Goal: Information Seeking & Learning: Learn about a topic

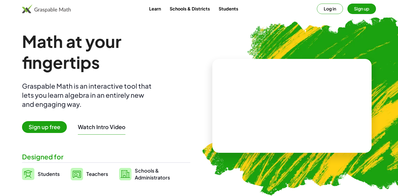
click at [337, 11] on button "Log in" at bounding box center [330, 9] width 26 height 10
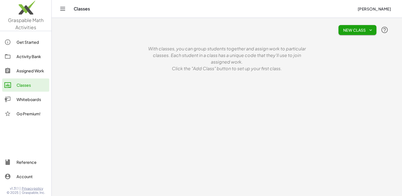
click at [30, 70] on div "Assigned Work" at bounding box center [32, 70] width 31 height 7
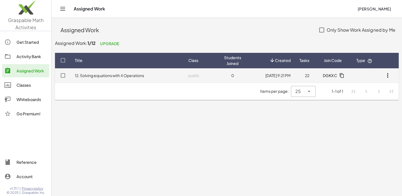
click at [101, 75] on link "12. Solving equations with 4 Operations" at bounding box center [109, 75] width 69 height 5
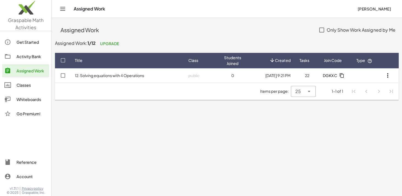
click at [29, 58] on div "Activity Bank" at bounding box center [32, 56] width 31 height 7
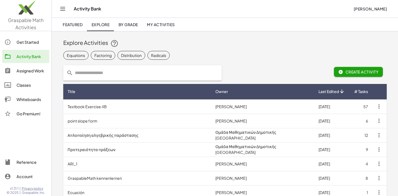
click at [99, 70] on input "text" at bounding box center [145, 72] width 145 height 15
type input "*****"
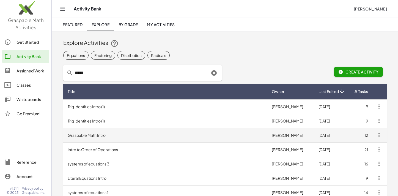
click at [89, 133] on td "Graspable Math Intro" at bounding box center [165, 135] width 204 height 14
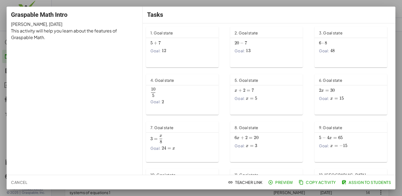
click at [97, 5] on div at bounding box center [201, 98] width 402 height 196
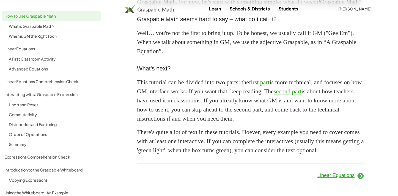
scroll to position [510, 0]
click at [267, 79] on link "first part" at bounding box center [259, 82] width 21 height 7
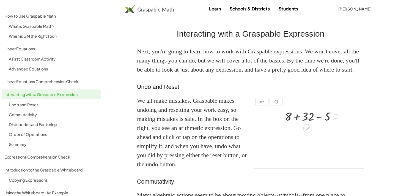
click at [297, 123] on div at bounding box center [312, 115] width 61 height 15
click at [312, 139] on div at bounding box center [312, 130] width 61 height 15
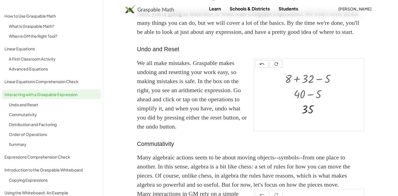
scroll to position [48, 0]
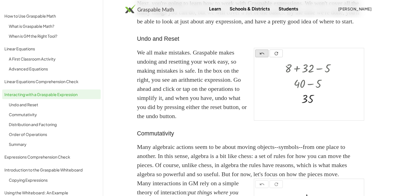
click at [260, 57] on icon "undo" at bounding box center [261, 53] width 5 height 7
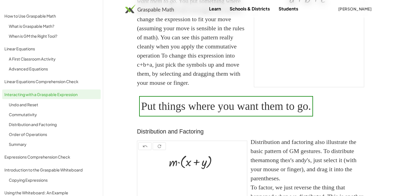
scroll to position [0, 0]
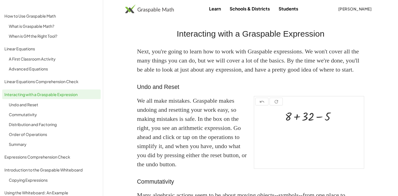
click at [27, 58] on div "A First Classroom Activity" at bounding box center [54, 59] width 90 height 7
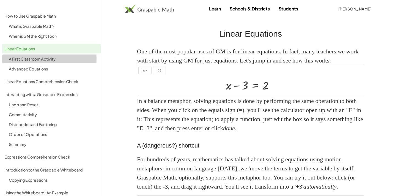
scroll to position [315, 0]
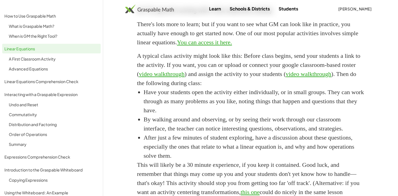
click at [232, 46] on link "You can access it here." at bounding box center [204, 42] width 55 height 7
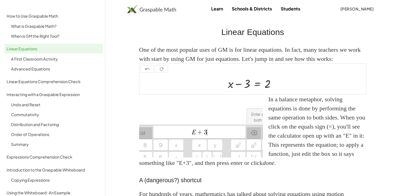
scroll to position [0, 0]
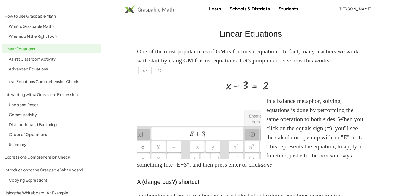
click at [282, 13] on link "Students" at bounding box center [288, 9] width 28 height 10
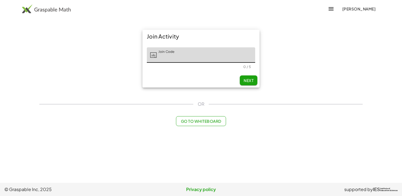
click at [328, 9] on icon "button" at bounding box center [331, 9] width 7 height 7
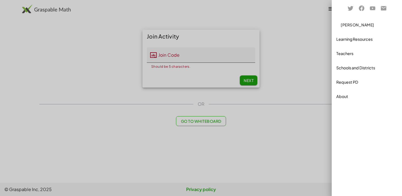
click at [317, 57] on div at bounding box center [201, 98] width 402 height 196
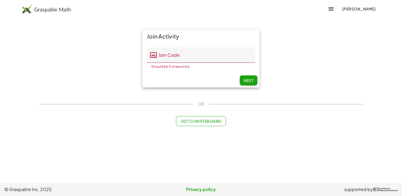
click at [353, 12] on button "Christina Estrada" at bounding box center [359, 9] width 42 height 10
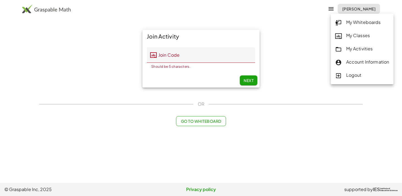
click at [354, 46] on div "My Activities" at bounding box center [362, 48] width 54 height 7
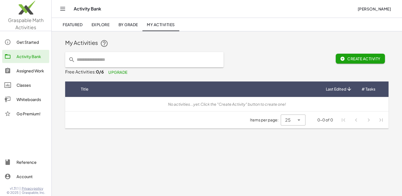
click at [37, 73] on div "Assigned Work" at bounding box center [32, 70] width 31 height 7
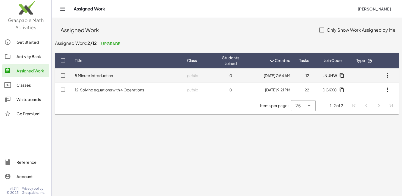
click at [149, 75] on td "5 Minute Introduction" at bounding box center [126, 75] width 112 height 14
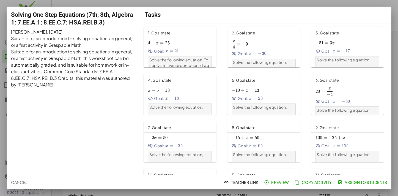
scroll to position [103, 0]
click at [394, 6] on div at bounding box center [199, 98] width 398 height 196
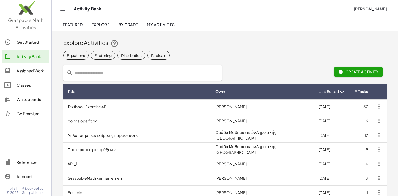
click at [121, 73] on input "text" at bounding box center [145, 72] width 145 height 15
type input "**********"
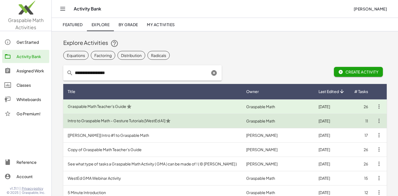
click at [119, 119] on td "Intro to Graspable Math – Gesture Tutorials [WestEd A1]" at bounding box center [152, 121] width 179 height 14
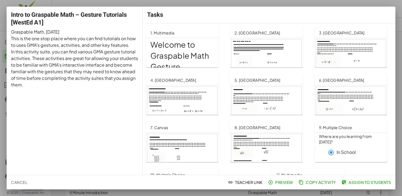
click at [183, 56] on h1 "Welcome to Graspable Math Gesture Tutorials!" at bounding box center [182, 61] width 64 height 44
click at [132, 5] on div at bounding box center [201, 98] width 402 height 196
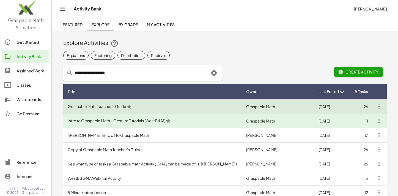
click at [97, 105] on td "Graspable Math Teacher's Guide" at bounding box center [152, 106] width 179 height 14
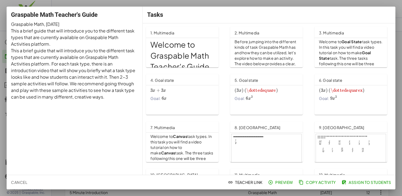
click at [364, 5] on div at bounding box center [201, 98] width 402 height 196
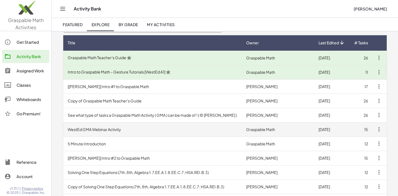
scroll to position [51, 0]
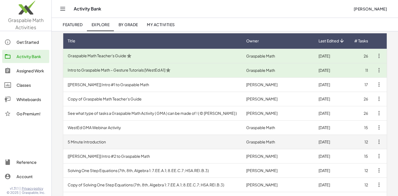
click at [89, 141] on td "5 Minute Introduction" at bounding box center [152, 142] width 179 height 14
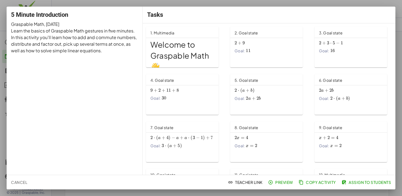
click at [361, 181] on span "Assign to Students" at bounding box center [367, 182] width 48 height 5
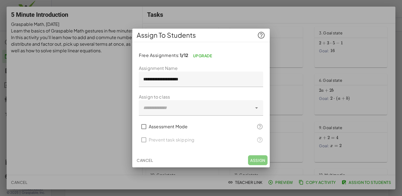
click at [178, 107] on div at bounding box center [195, 107] width 113 height 15
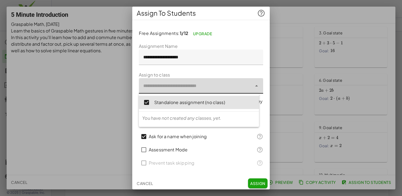
scroll to position [1, 0]
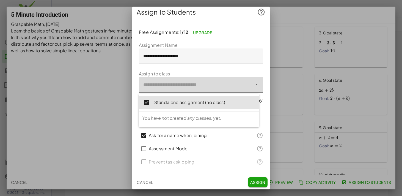
click at [253, 181] on span "Assign" at bounding box center [257, 182] width 15 height 5
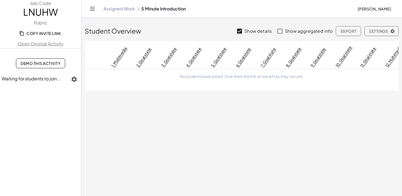
click at [40, 65] on span "Demo This Activity" at bounding box center [41, 63] width 40 height 5
click at [39, 10] on span "LNUHW" at bounding box center [40, 12] width 81 height 11
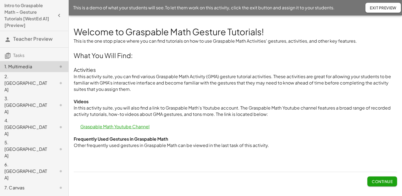
click at [380, 180] on span "Continue" at bounding box center [382, 181] width 21 height 5
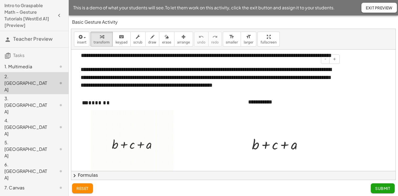
scroll to position [29, 0]
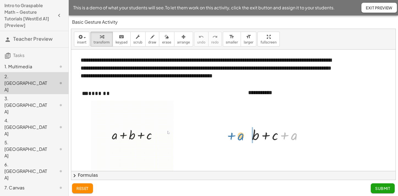
drag, startPoint x: 294, startPoint y: 137, endPoint x: 240, endPoint y: 137, distance: 53.4
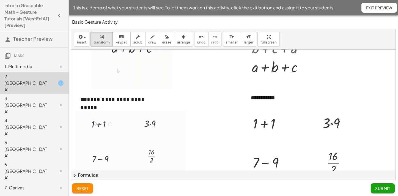
scroll to position [121, 0]
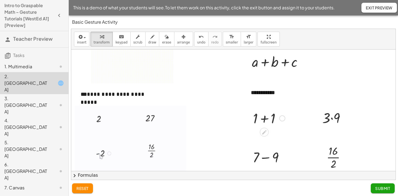
click at [264, 119] on div at bounding box center [268, 117] width 37 height 19
click at [333, 119] on div at bounding box center [336, 117] width 33 height 19
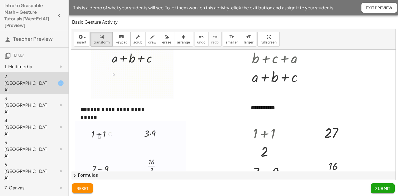
scroll to position [210, 0]
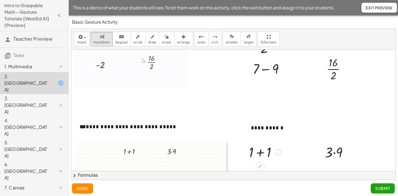
click at [261, 152] on div at bounding box center [264, 151] width 37 height 19
click at [333, 153] on div at bounding box center [338, 151] width 33 height 19
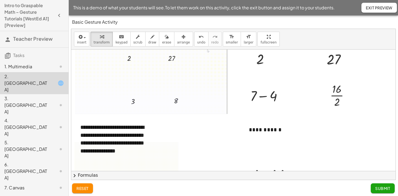
scroll to position [330, 0]
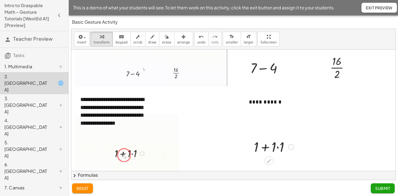
click at [265, 148] on div at bounding box center [273, 146] width 45 height 19
click at [266, 148] on div at bounding box center [273, 146] width 45 height 19
click at [279, 148] on div at bounding box center [273, 146] width 45 height 19
click at [272, 148] on div at bounding box center [273, 146] width 37 height 19
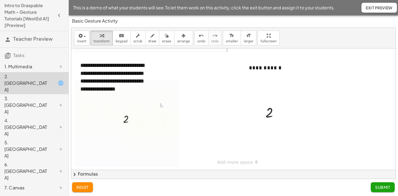
scroll to position [2, 0]
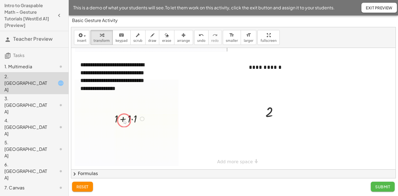
click at [376, 186] on span "Submit" at bounding box center [382, 186] width 15 height 5
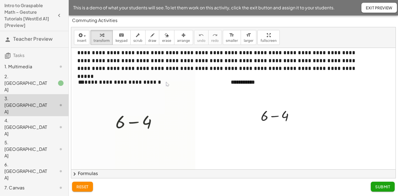
scroll to position [39, 0]
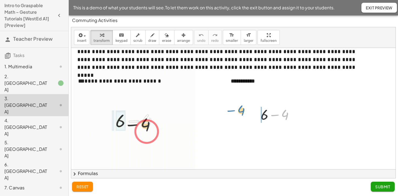
drag, startPoint x: 284, startPoint y: 115, endPoint x: 241, endPoint y: 110, distance: 44.0
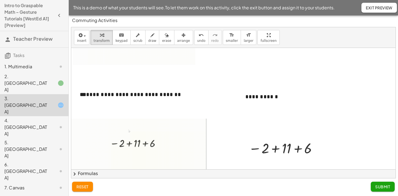
scroll to position [177, 0]
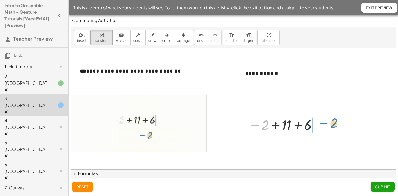
drag, startPoint x: 264, startPoint y: 126, endPoint x: 332, endPoint y: 124, distance: 68.0
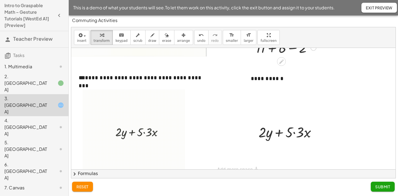
scroll to position [274, 0]
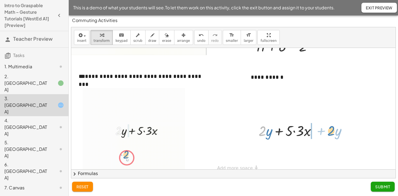
drag, startPoint x: 261, startPoint y: 134, endPoint x: 330, endPoint y: 133, distance: 68.8
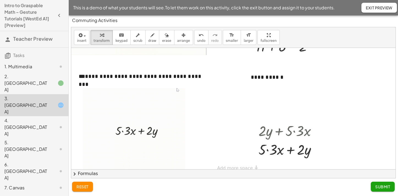
scroll to position [281, 0]
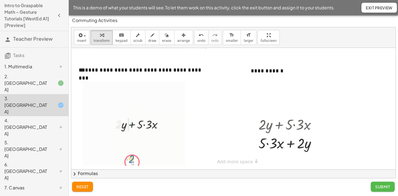
click at [377, 184] on span "Submit" at bounding box center [382, 186] width 15 height 5
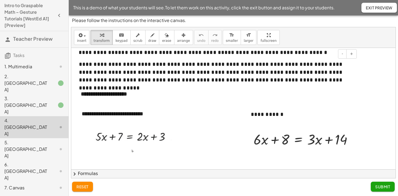
scroll to position [46, 0]
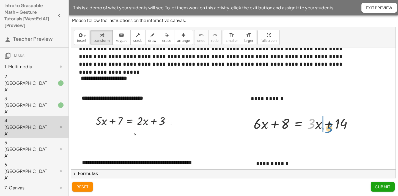
drag, startPoint x: 308, startPoint y: 122, endPoint x: 322, endPoint y: 126, distance: 14.6
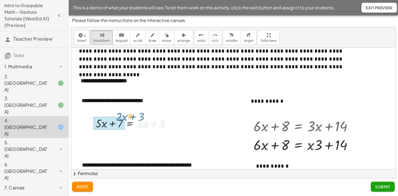
scroll to position [37, 0]
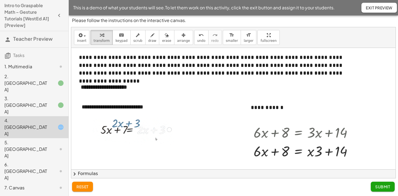
drag, startPoint x: 300, startPoint y: 117, endPoint x: 365, endPoint y: 147, distance: 71.5
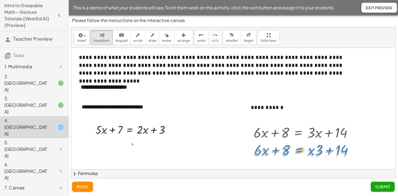
drag, startPoint x: 306, startPoint y: 145, endPoint x: 303, endPoint y: 144, distance: 3.7
click at [303, 144] on div at bounding box center [305, 150] width 109 height 19
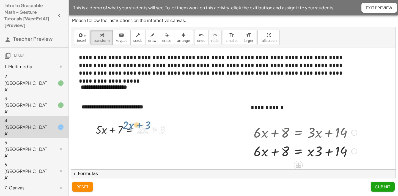
drag, startPoint x: 351, startPoint y: 160, endPoint x: 251, endPoint y: 133, distance: 103.8
click at [251, 133] on div "+ · 6 · x + 8 = + · 3 · x + 14 + · 6 · x + 8 = + · 3 · x + 14" at bounding box center [303, 141] width 116 height 40
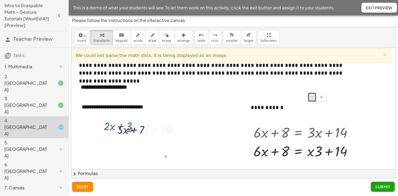
click at [314, 100] on button "-" at bounding box center [312, 96] width 9 height 9
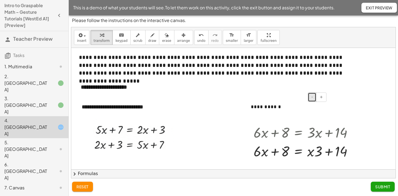
click at [313, 99] on span "-" at bounding box center [311, 97] width 1 height 4
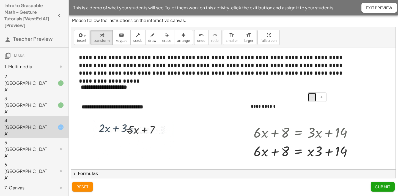
click at [313, 98] on span "-" at bounding box center [311, 97] width 1 height 4
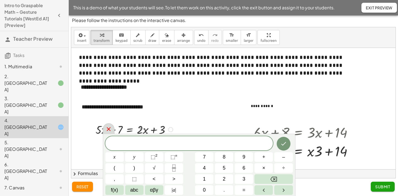
click at [106, 128] on icon at bounding box center [108, 129] width 7 height 7
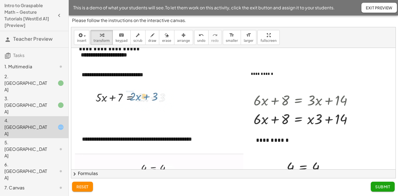
scroll to position [135, 0]
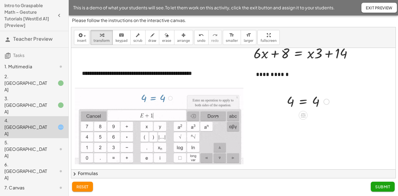
click at [303, 103] on div at bounding box center [308, 101] width 48 height 18
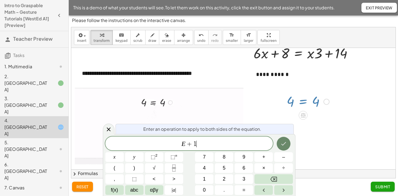
click at [286, 139] on button "Done" at bounding box center [284, 144] width 14 height 14
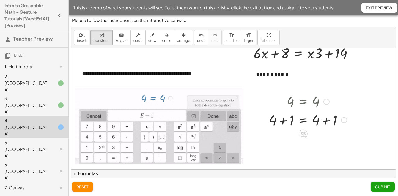
click at [284, 119] on div at bounding box center [307, 119] width 83 height 19
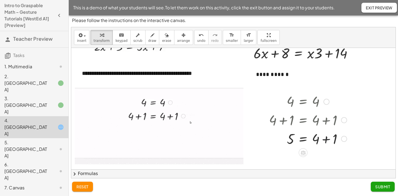
click at [326, 137] on div at bounding box center [307, 138] width 83 height 19
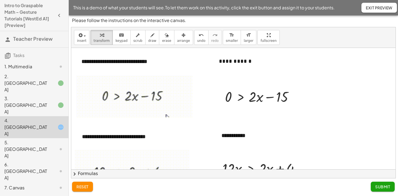
scroll to position [299, 0]
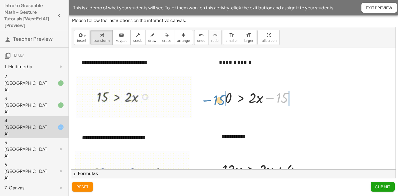
drag, startPoint x: 272, startPoint y: 99, endPoint x: 210, endPoint y: 100, distance: 62.4
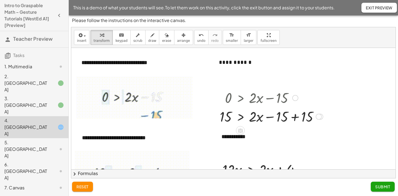
click at [295, 118] on div at bounding box center [271, 116] width 109 height 19
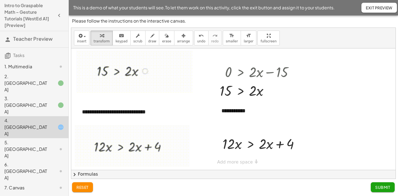
scroll to position [2, 0]
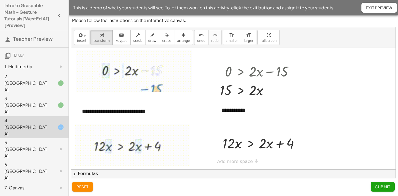
click at [114, 143] on div at bounding box center [133, 145] width 116 height 42
drag, startPoint x: 226, startPoint y: 91, endPoint x: 279, endPoint y: 92, distance: 52.5
click at [279, 92] on div at bounding box center [259, 89] width 84 height 19
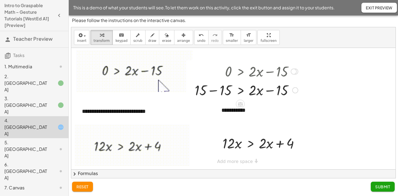
click at [215, 91] on div at bounding box center [246, 89] width 109 height 19
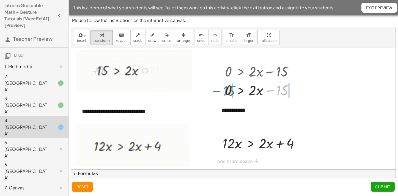
drag, startPoint x: 283, startPoint y: 89, endPoint x: 230, endPoint y: 90, distance: 53.1
click at [230, 90] on div at bounding box center [261, 89] width 78 height 19
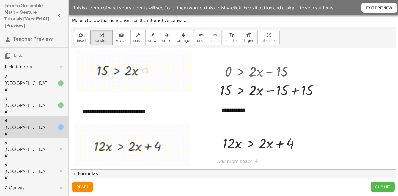
click at [384, 188] on span "Submit" at bounding box center [382, 186] width 15 height 5
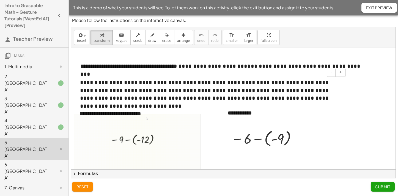
scroll to position [42, 0]
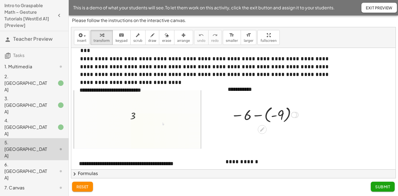
click at [262, 116] on div at bounding box center [264, 114] width 73 height 20
click at [267, 134] on div at bounding box center [264, 133] width 73 height 18
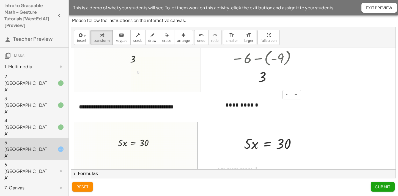
scroll to position [106, 0]
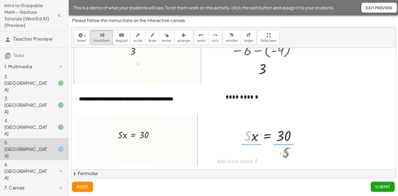
drag, startPoint x: 249, startPoint y: 137, endPoint x: 287, endPoint y: 154, distance: 41.5
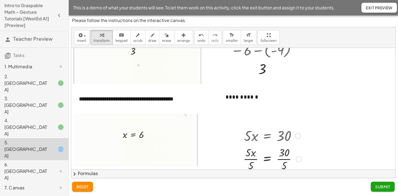
click at [248, 159] on div "**********" at bounding box center [233, 124] width 324 height 364
click at [249, 159] on div at bounding box center [272, 159] width 64 height 28
click at [282, 159] on div at bounding box center [272, 159] width 63 height 28
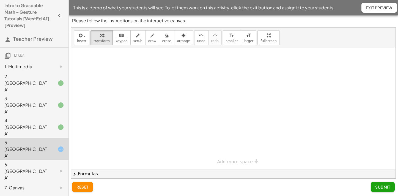
scroll to position [2, 0]
click at [383, 186] on span "Submit" at bounding box center [382, 186] width 15 height 5
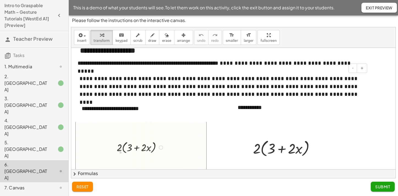
scroll to position [17, 0]
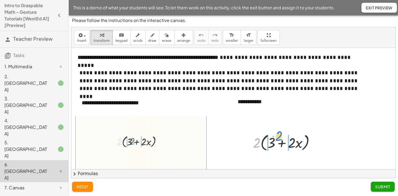
drag, startPoint x: 256, startPoint y: 145, endPoint x: 277, endPoint y: 139, distance: 22.6
click at [277, 139] on div at bounding box center [286, 142] width 72 height 21
click at [263, 144] on div at bounding box center [286, 142] width 72 height 19
click at [286, 144] on div at bounding box center [286, 142] width 61 height 19
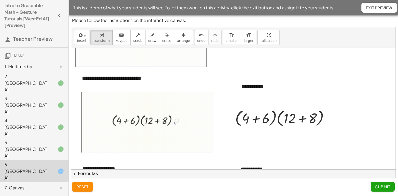
scroll to position [134, 0]
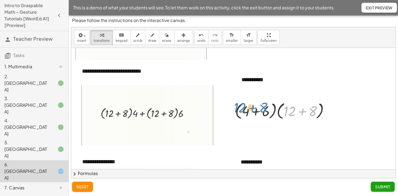
drag, startPoint x: 313, startPoint y: 112, endPoint x: 264, endPoint y: 109, distance: 49.4
click at [264, 109] on div at bounding box center [284, 110] width 104 height 21
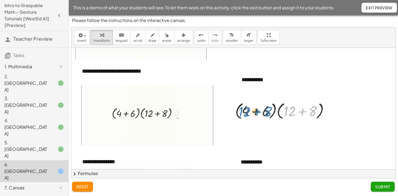
drag, startPoint x: 311, startPoint y: 110, endPoint x: 266, endPoint y: 111, distance: 45.1
click at [266, 111] on div at bounding box center [284, 110] width 104 height 21
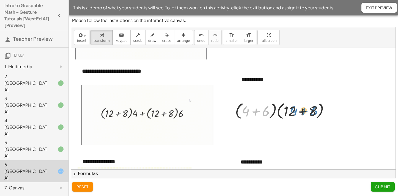
drag, startPoint x: 264, startPoint y: 111, endPoint x: 311, endPoint y: 111, distance: 47.9
click at [311, 111] on div at bounding box center [284, 110] width 104 height 21
click at [273, 110] on div at bounding box center [284, 110] width 104 height 21
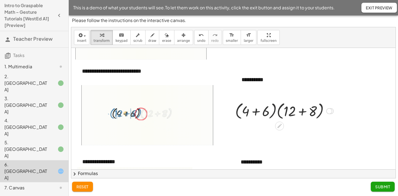
click at [280, 110] on div at bounding box center [284, 110] width 104 height 21
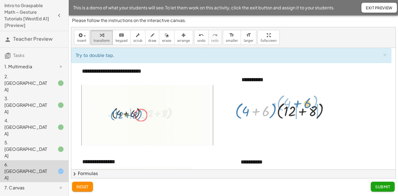
drag, startPoint x: 265, startPoint y: 111, endPoint x: 310, endPoint y: 103, distance: 45.9
click at [309, 103] on div at bounding box center [284, 110] width 104 height 21
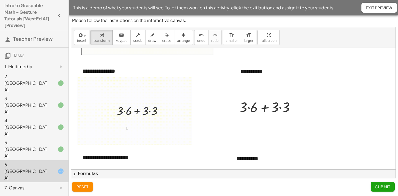
scroll to position [225, 0]
drag, startPoint x: 286, startPoint y: 110, endPoint x: 243, endPoint y: 112, distance: 43.0
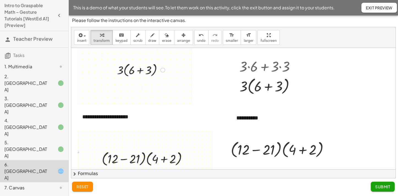
scroll to position [301, 0]
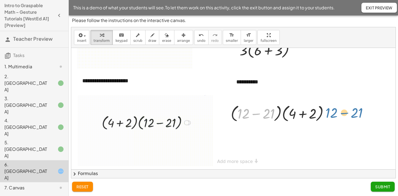
drag, startPoint x: 242, startPoint y: 115, endPoint x: 330, endPoint y: 113, distance: 88.0
click at [330, 113] on div at bounding box center [282, 113] width 108 height 21
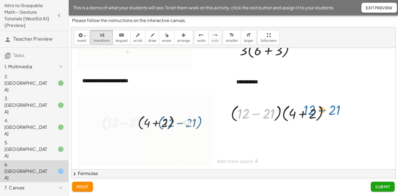
drag, startPoint x: 333, startPoint y: 113, endPoint x: 347, endPoint y: 114, distance: 13.9
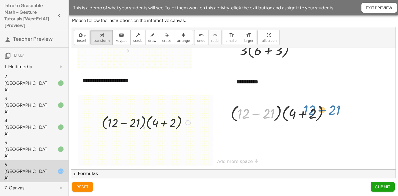
click at [335, 113] on div at bounding box center [282, 113] width 108 height 21
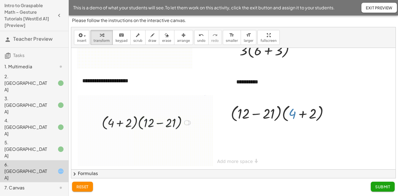
drag, startPoint x: 291, startPoint y: 115, endPoint x: 323, endPoint y: 145, distance: 44.4
drag, startPoint x: 293, startPoint y: 115, endPoint x: 344, endPoint y: 184, distance: 86.1
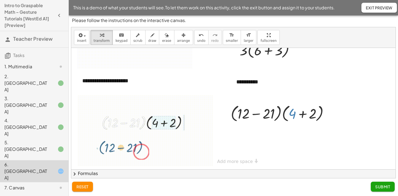
click at [345, 186] on div "**********" at bounding box center [233, 105] width 329 height 182
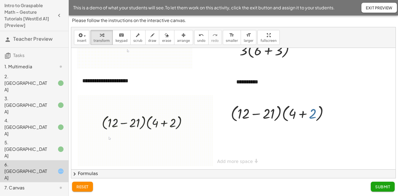
drag, startPoint x: 313, startPoint y: 112, endPoint x: 295, endPoint y: 163, distance: 53.4
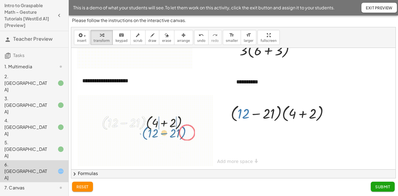
drag, startPoint x: 242, startPoint y: 116, endPoint x: 281, endPoint y: 91, distance: 46.7
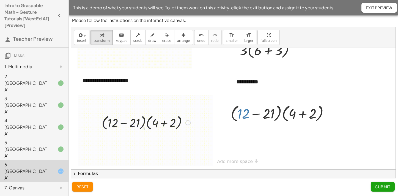
drag, startPoint x: 245, startPoint y: 112, endPoint x: 238, endPoint y: 126, distance: 15.1
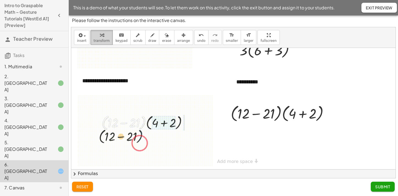
click at [97, 37] on div "button" at bounding box center [102, 35] width 16 height 7
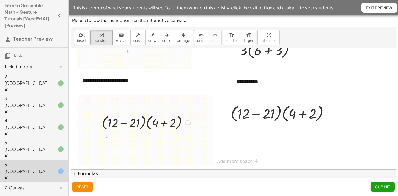
drag, startPoint x: 249, startPoint y: 115, endPoint x: 265, endPoint y: 129, distance: 21.0
drag, startPoint x: 241, startPoint y: 112, endPoint x: 359, endPoint y: 166, distance: 129.1
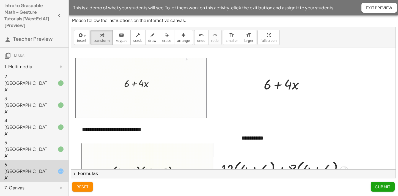
scroll to position [91, 0]
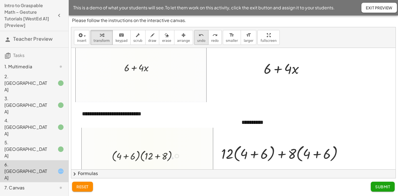
click at [197, 42] on span "undo" at bounding box center [201, 41] width 8 height 4
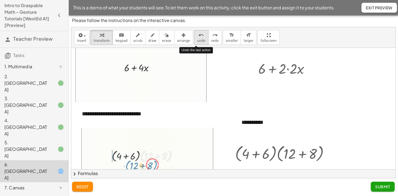
click at [197, 42] on span "undo" at bounding box center [201, 41] width 8 height 4
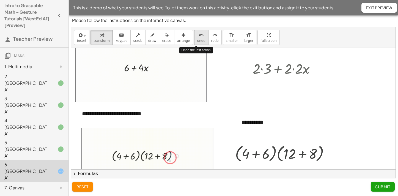
click at [197, 42] on span "undo" at bounding box center [201, 41] width 8 height 4
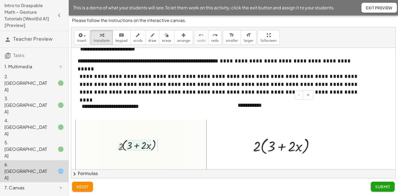
scroll to position [41, 0]
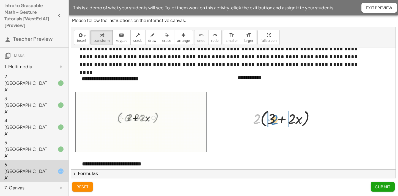
drag, startPoint x: 257, startPoint y: 122, endPoint x: 275, endPoint y: 122, distance: 18.2
click at [275, 122] on div at bounding box center [286, 118] width 72 height 21
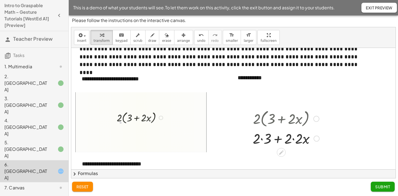
click at [263, 140] on div at bounding box center [286, 138] width 72 height 19
click at [288, 141] on div at bounding box center [286, 138] width 72 height 19
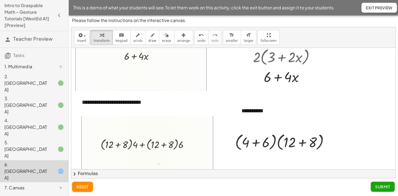
scroll to position [132, 0]
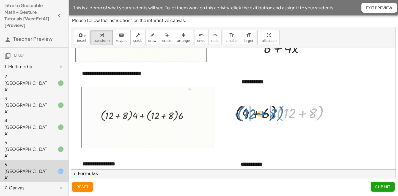
drag, startPoint x: 321, startPoint y: 114, endPoint x: 281, endPoint y: 114, distance: 39.9
click at [281, 114] on div at bounding box center [284, 112] width 104 height 21
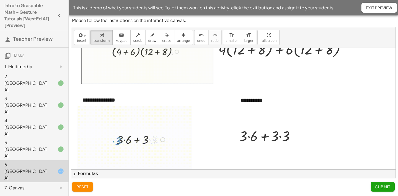
scroll to position [204, 0]
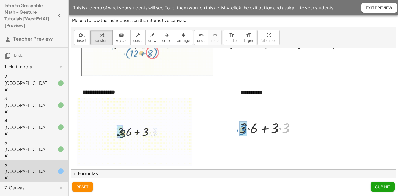
drag, startPoint x: 287, startPoint y: 131, endPoint x: 244, endPoint y: 132, distance: 43.2
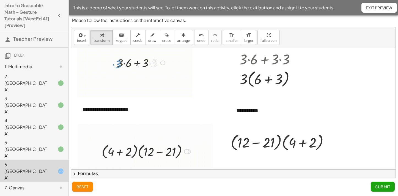
scroll to position [301, 0]
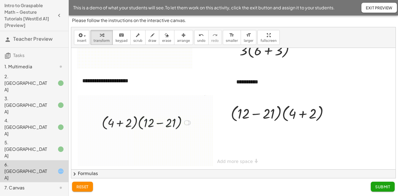
click at [324, 116] on div at bounding box center [282, 113] width 108 height 21
drag, startPoint x: 322, startPoint y: 115, endPoint x: 322, endPoint y: 123, distance: 8.0
click at [322, 123] on div at bounding box center [282, 113] width 108 height 21
drag, startPoint x: 330, startPoint y: 113, endPoint x: 263, endPoint y: 119, distance: 67.6
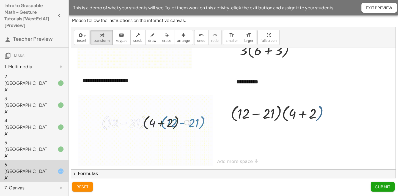
click at [263, 119] on div at bounding box center [282, 113] width 108 height 21
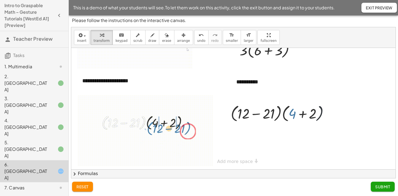
drag, startPoint x: 289, startPoint y: 115, endPoint x: 265, endPoint y: 115, distance: 23.7
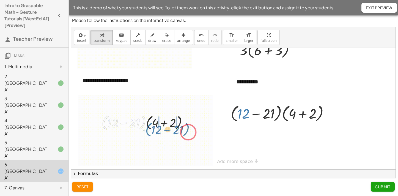
drag, startPoint x: 249, startPoint y: 114, endPoint x: 297, endPoint y: 137, distance: 53.6
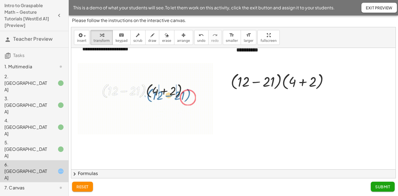
scroll to position [319, 0]
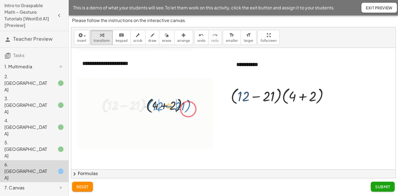
drag, startPoint x: 243, startPoint y: 98, endPoint x: 291, endPoint y: 117, distance: 51.6
drag, startPoint x: 274, startPoint y: 95, endPoint x: 263, endPoint y: 101, distance: 12.4
click at [263, 101] on div at bounding box center [282, 95] width 108 height 21
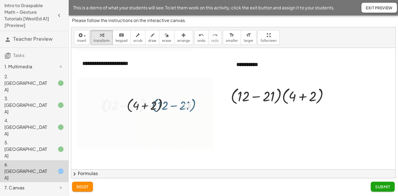
click at [271, 96] on div at bounding box center [282, 95] width 108 height 21
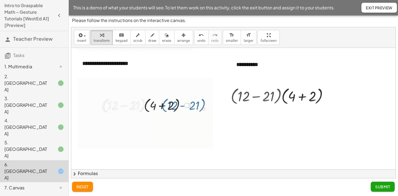
click at [271, 96] on div at bounding box center [282, 95] width 70 height 21
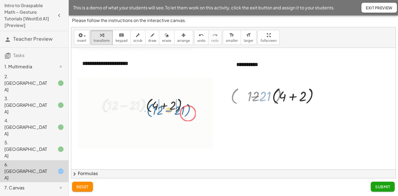
drag, startPoint x: 271, startPoint y: 96, endPoint x: 265, endPoint y: 99, distance: 7.0
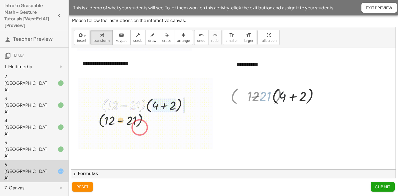
click at [265, 99] on div at bounding box center [282, 95] width 108 height 21
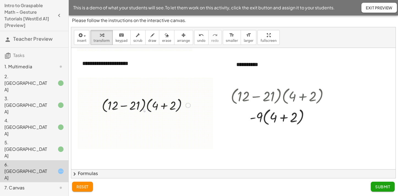
click at [258, 120] on div at bounding box center [282, 116] width 108 height 21
click at [286, 119] on div at bounding box center [282, 116] width 108 height 21
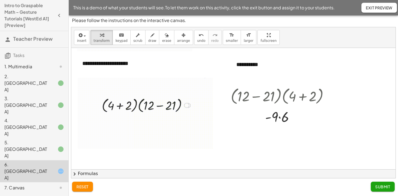
click at [278, 120] on div at bounding box center [282, 116] width 108 height 19
click at [279, 118] on div at bounding box center [282, 116] width 108 height 19
click at [279, 118] on div at bounding box center [282, 117] width 108 height 18
drag, startPoint x: 189, startPoint y: 106, endPoint x: 199, endPoint y: 122, distance: 19.3
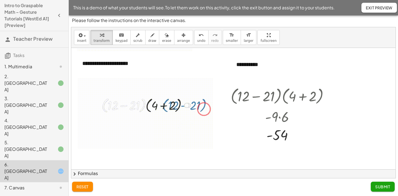
click at [190, 120] on div at bounding box center [146, 113] width 136 height 71
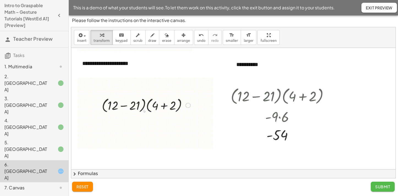
click at [383, 185] on span "Submit" at bounding box center [382, 186] width 15 height 5
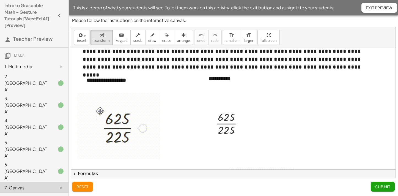
scroll to position [43, 0]
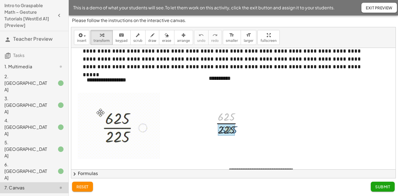
drag, startPoint x: 225, startPoint y: 117, endPoint x: 227, endPoint y: 131, distance: 13.9
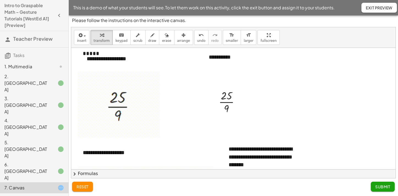
scroll to position [118, 0]
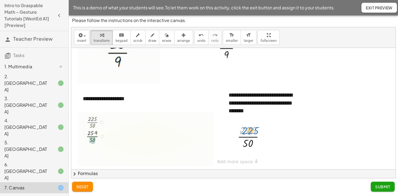
drag, startPoint x: 243, startPoint y: 130, endPoint x: 240, endPoint y: 130, distance: 3.6
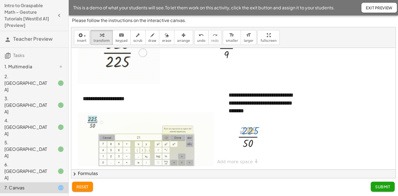
click at [241, 130] on div at bounding box center [253, 136] width 37 height 28
click at [241, 132] on div at bounding box center [253, 136] width 37 height 28
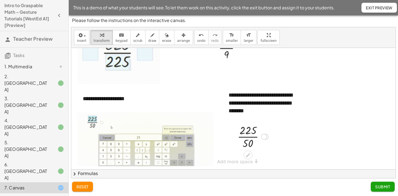
click at [250, 132] on div at bounding box center [253, 136] width 37 height 28
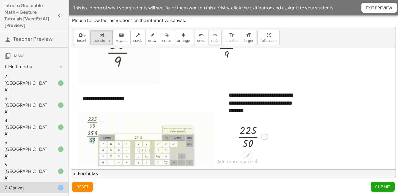
click at [250, 132] on div at bounding box center [253, 136] width 37 height 28
click at [249, 131] on div at bounding box center [253, 136] width 37 height 28
click at [248, 129] on div at bounding box center [253, 136] width 37 height 28
drag, startPoint x: 265, startPoint y: 138, endPoint x: 290, endPoint y: 126, distance: 27.0
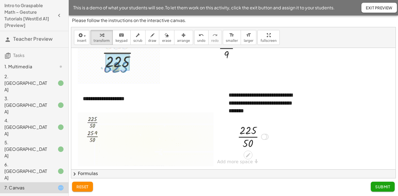
click at [290, 126] on div "**********" at bounding box center [233, 49] width 324 height 239
drag, startPoint x: 264, startPoint y: 137, endPoint x: 311, endPoint y: 126, distance: 47.8
click at [301, 127] on div "**********" at bounding box center [233, 49] width 324 height 239
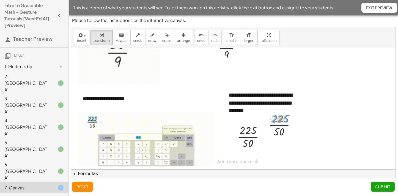
click at [283, 122] on div at bounding box center [284, 125] width 37 height 28
drag, startPoint x: 282, startPoint y: 122, endPoint x: 278, endPoint y: 121, distance: 4.8
click at [281, 122] on div at bounding box center [284, 125] width 37 height 28
click at [278, 119] on div at bounding box center [284, 125] width 37 height 28
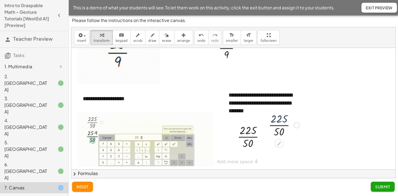
click at [278, 119] on div at bounding box center [284, 125] width 37 height 28
drag, startPoint x: 278, startPoint y: 119, endPoint x: 280, endPoint y: 124, distance: 5.8
click at [280, 124] on div at bounding box center [284, 125] width 37 height 28
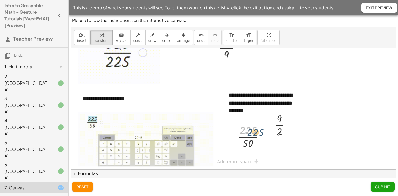
drag, startPoint x: 251, startPoint y: 128, endPoint x: 259, endPoint y: 130, distance: 7.7
click at [259, 130] on div at bounding box center [253, 136] width 37 height 28
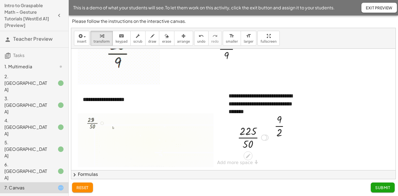
scroll to position [2, 0]
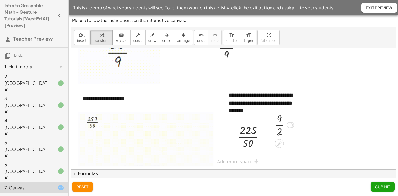
click at [386, 185] on span "Submit" at bounding box center [382, 186] width 15 height 5
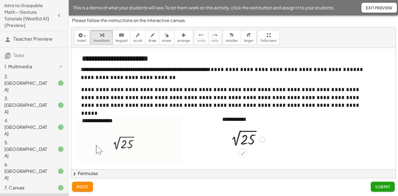
click at [241, 132] on div at bounding box center [246, 139] width 43 height 18
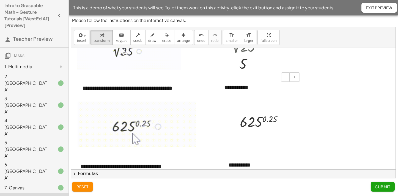
scroll to position [109, 0]
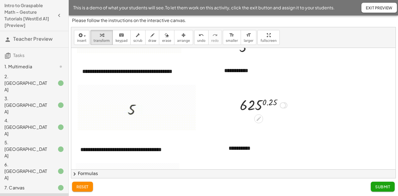
click at [264, 102] on div at bounding box center [263, 105] width 53 height 18
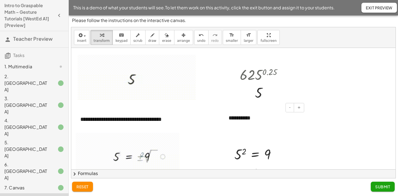
scroll to position [150, 0]
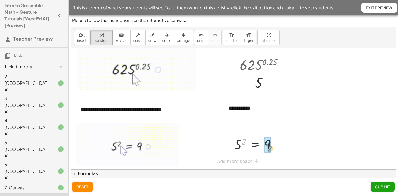
drag, startPoint x: 245, startPoint y: 142, endPoint x: 270, endPoint y: 148, distance: 25.8
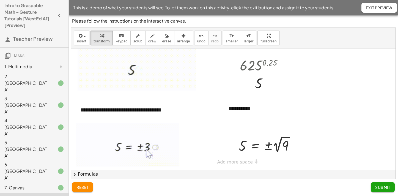
scroll to position [2, 0]
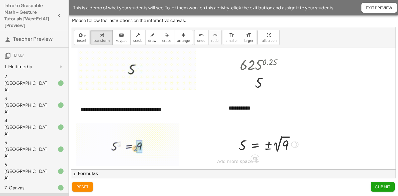
click at [277, 144] on div at bounding box center [268, 144] width 65 height 20
click at [389, 186] on span "Submit" at bounding box center [382, 186] width 15 height 5
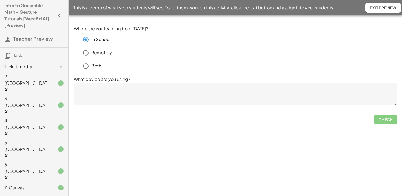
click at [267, 97] on textarea at bounding box center [235, 94] width 323 height 22
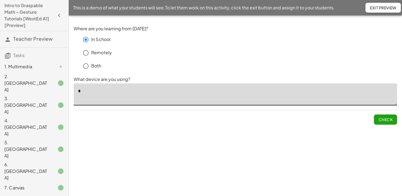
type textarea "*"
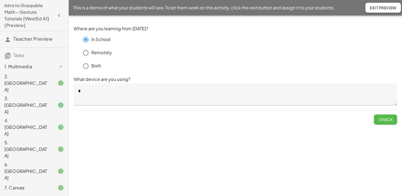
click at [387, 121] on span "Check" at bounding box center [385, 119] width 14 height 5
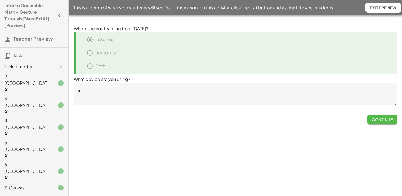
click at [378, 121] on span "Continue" at bounding box center [382, 119] width 21 height 5
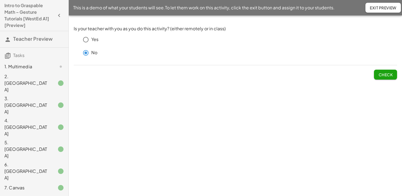
click at [380, 73] on span "Check" at bounding box center [385, 74] width 14 height 5
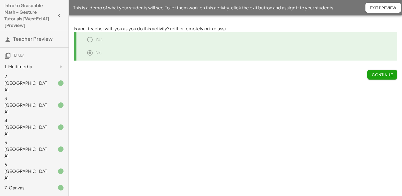
click at [371, 71] on button "Continue" at bounding box center [382, 75] width 30 height 10
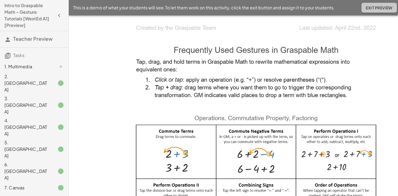
click at [370, 8] on span "Exit Preview" at bounding box center [379, 7] width 27 height 5
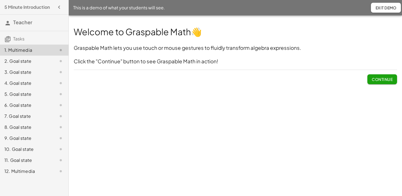
click at [30, 52] on div "1. Multimedia" at bounding box center [26, 50] width 44 height 7
drag, startPoint x: 376, startPoint y: 72, endPoint x: 382, endPoint y: 78, distance: 8.2
click at [377, 72] on span "Continue" at bounding box center [382, 77] width 30 height 14
click at [382, 78] on span "Continue" at bounding box center [382, 79] width 21 height 5
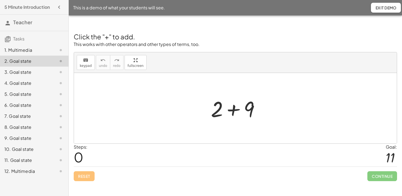
click at [236, 109] on div at bounding box center [237, 108] width 59 height 28
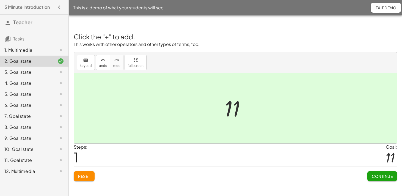
click at [380, 174] on span "Continue" at bounding box center [382, 176] width 21 height 5
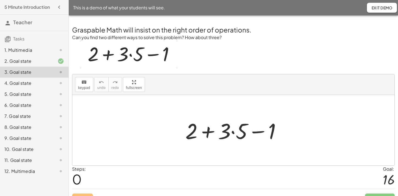
click at [231, 133] on div at bounding box center [236, 130] width 106 height 28
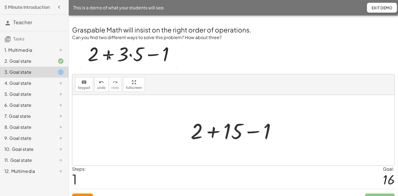
click at [215, 132] on div at bounding box center [235, 130] width 95 height 28
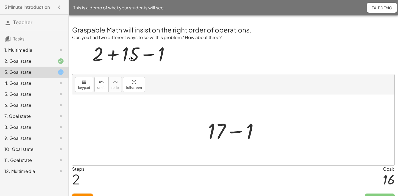
click at [232, 133] on div at bounding box center [235, 130] width 61 height 28
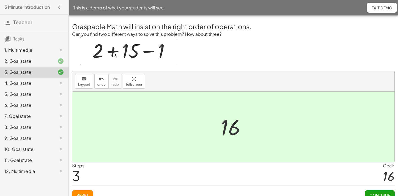
scroll to position [9, 0]
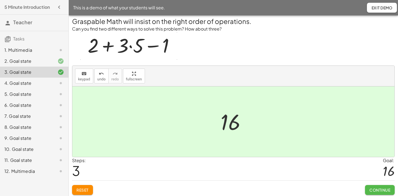
click at [380, 186] on button "Continue" at bounding box center [380, 190] width 30 height 10
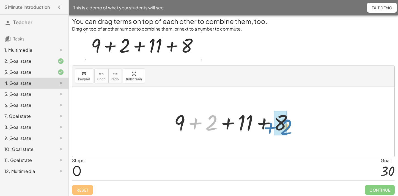
drag, startPoint x: 197, startPoint y: 123, endPoint x: 272, endPoint y: 128, distance: 75.3
click at [272, 128] on div at bounding box center [235, 122] width 128 height 28
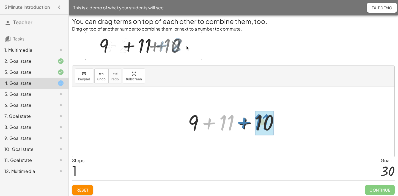
drag, startPoint x: 207, startPoint y: 124, endPoint x: 243, endPoint y: 125, distance: 36.9
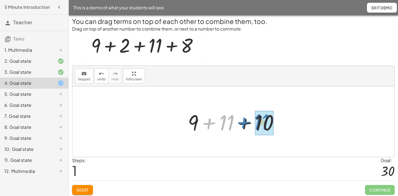
click at [243, 125] on div at bounding box center [235, 122] width 101 height 28
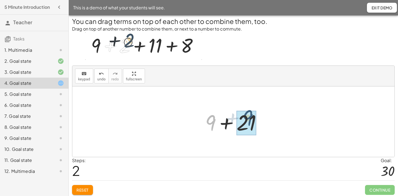
drag, startPoint x: 212, startPoint y: 124, endPoint x: 250, endPoint y: 121, distance: 37.8
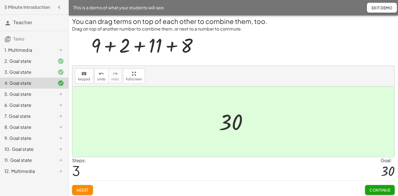
click at [377, 190] on span "Continue" at bounding box center [379, 189] width 21 height 5
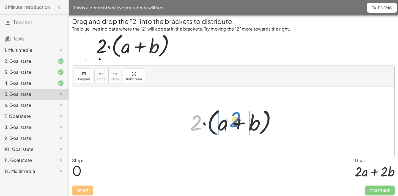
drag, startPoint x: 197, startPoint y: 126, endPoint x: 236, endPoint y: 123, distance: 39.2
click at [236, 123] on div at bounding box center [235, 122] width 97 height 32
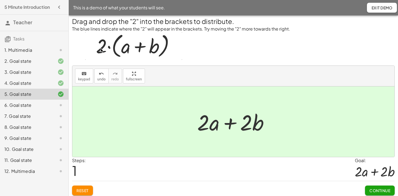
click at [383, 188] on span "Continue" at bounding box center [379, 190] width 21 height 5
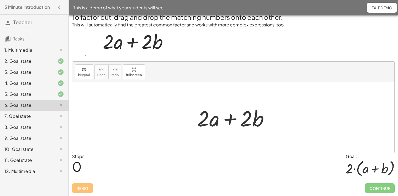
scroll to position [13, 0]
drag, startPoint x: 247, startPoint y: 120, endPoint x: 210, endPoint y: 120, distance: 37.4
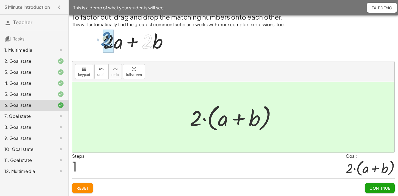
click at [374, 185] on span "Continue" at bounding box center [379, 187] width 21 height 5
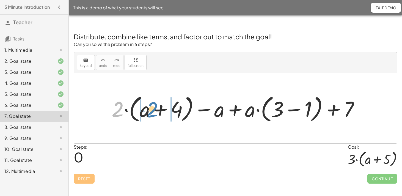
drag, startPoint x: 118, startPoint y: 109, endPoint x: 153, endPoint y: 109, distance: 34.4
click at [153, 109] on div at bounding box center [237, 108] width 257 height 32
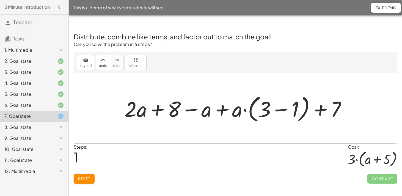
click at [221, 111] on div at bounding box center [237, 108] width 231 height 32
drag, startPoint x: 235, startPoint y: 112, endPoint x: 268, endPoint y: 107, distance: 33.5
click at [268, 107] on div at bounding box center [237, 108] width 231 height 32
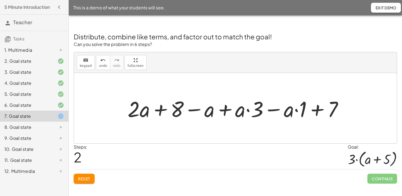
click at [224, 112] on div at bounding box center [237, 108] width 225 height 28
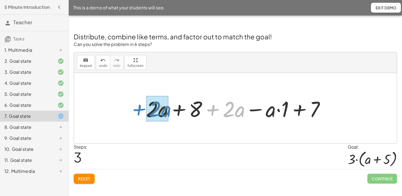
drag, startPoint x: 213, startPoint y: 110, endPoint x: 138, endPoint y: 109, distance: 74.8
click at [138, 109] on div "+ · 2 · ( + a + 4 ) − a + · a · ( + 3 − 1 ) + 7 + · 2 · a + · 2 · 4 − a + · a ·…" at bounding box center [236, 108] width 196 height 31
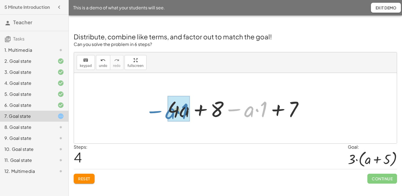
drag, startPoint x: 237, startPoint y: 110, endPoint x: 157, endPoint y: 112, distance: 79.5
click at [157, 112] on div "+ · 2 · ( + a + 4 ) − a + · a · ( + 3 − 1 ) + 7 + · 2 · a + · 2 · 4 − a + · a ·…" at bounding box center [235, 108] width 323 height 70
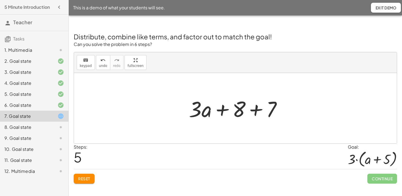
click at [255, 110] on div at bounding box center [237, 108] width 103 height 28
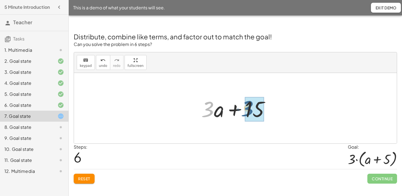
drag, startPoint x: 209, startPoint y: 112, endPoint x: 249, endPoint y: 111, distance: 39.9
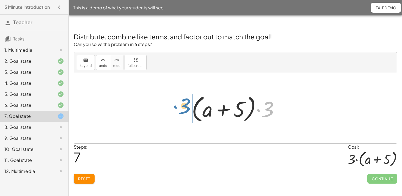
drag, startPoint x: 267, startPoint y: 108, endPoint x: 183, endPoint y: 105, distance: 83.9
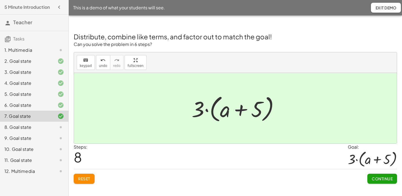
click at [380, 176] on span "Continue" at bounding box center [382, 178] width 21 height 5
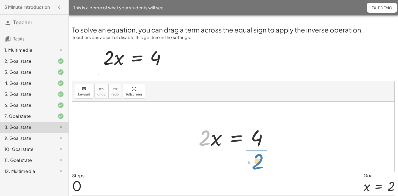
drag, startPoint x: 203, startPoint y: 140, endPoint x: 257, endPoint y: 163, distance: 58.9
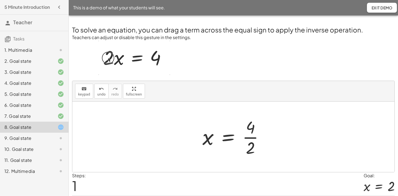
click at [252, 139] on div at bounding box center [235, 137] width 71 height 42
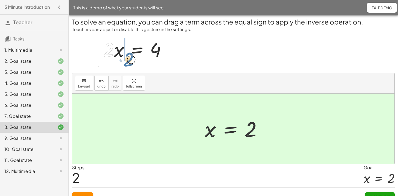
scroll to position [17, 0]
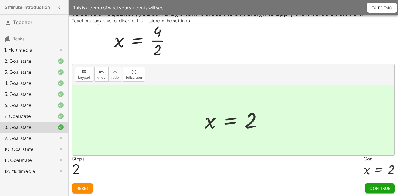
click at [382, 186] on span "Continue" at bounding box center [379, 188] width 21 height 5
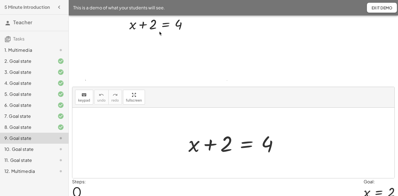
scroll to position [35, 0]
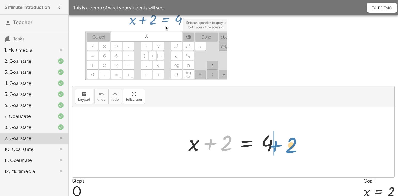
drag, startPoint x: 213, startPoint y: 144, endPoint x: 278, endPoint y: 146, distance: 65.2
click at [278, 146] on div at bounding box center [236, 142] width 100 height 28
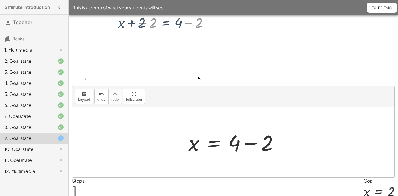
click at [253, 144] on div at bounding box center [236, 142] width 100 height 28
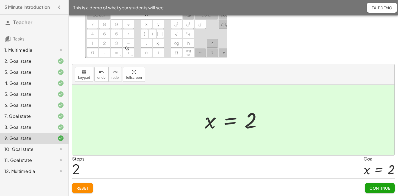
click at [374, 186] on span "Continue" at bounding box center [379, 187] width 21 height 5
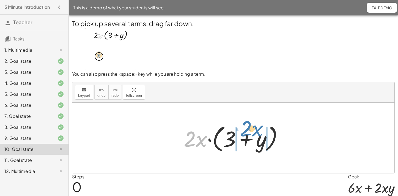
drag, startPoint x: 201, startPoint y: 142, endPoint x: 257, endPoint y: 131, distance: 57.1
click at [257, 131] on div at bounding box center [235, 138] width 109 height 32
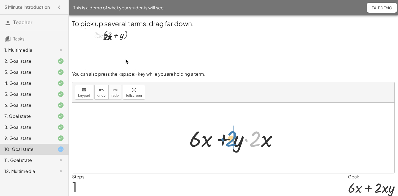
drag, startPoint x: 257, startPoint y: 140, endPoint x: 234, endPoint y: 140, distance: 23.7
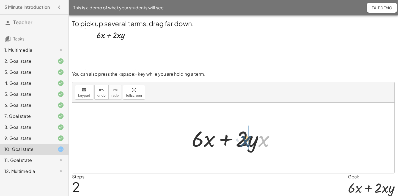
drag, startPoint x: 266, startPoint y: 143, endPoint x: 247, endPoint y: 143, distance: 18.7
click at [247, 143] on div at bounding box center [235, 138] width 93 height 28
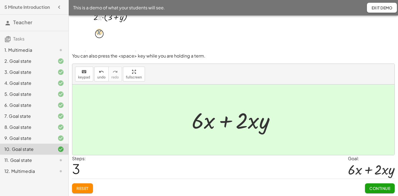
scroll to position [18, 0]
click at [375, 187] on span "Continue" at bounding box center [379, 187] width 21 height 5
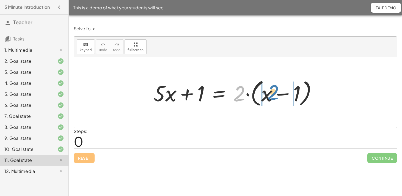
drag, startPoint x: 240, startPoint y: 97, endPoint x: 274, endPoint y: 95, distance: 33.8
click at [274, 95] on div at bounding box center [238, 93] width 174 height 32
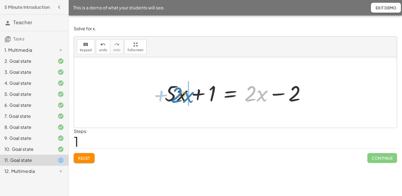
drag, startPoint x: 262, startPoint y: 96, endPoint x: 188, endPoint y: 97, distance: 74.0
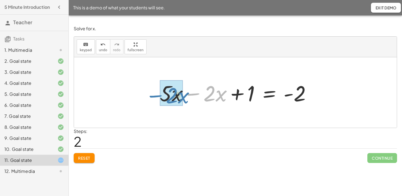
drag, startPoint x: 198, startPoint y: 94, endPoint x: 166, endPoint y: 94, distance: 31.4
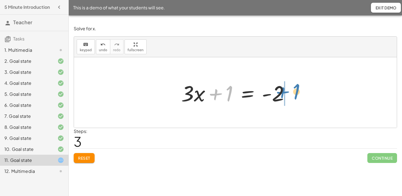
drag, startPoint x: 216, startPoint y: 94, endPoint x: 284, endPoint y: 92, distance: 67.4
click at [284, 92] on div at bounding box center [238, 92] width 118 height 28
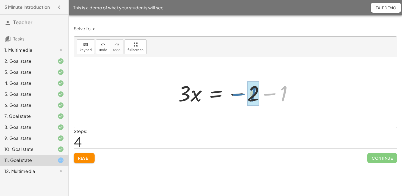
drag, startPoint x: 274, startPoint y: 96, endPoint x: 243, endPoint y: 97, distance: 31.1
click at [243, 97] on div at bounding box center [237, 92] width 125 height 28
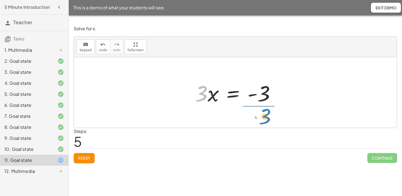
drag, startPoint x: 204, startPoint y: 93, endPoint x: 268, endPoint y: 115, distance: 67.2
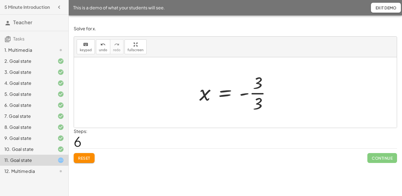
click at [257, 93] on div at bounding box center [238, 92] width 82 height 42
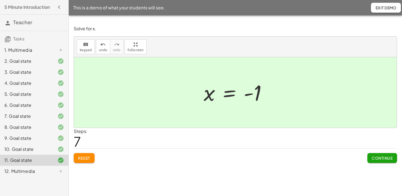
click at [377, 156] on span "Continue" at bounding box center [382, 157] width 21 height 5
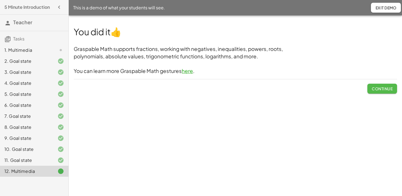
click at [375, 90] on span "Continue" at bounding box center [382, 88] width 21 height 5
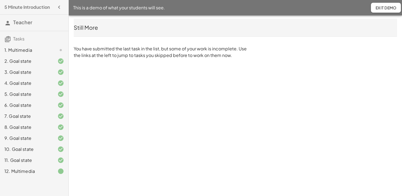
click at [380, 10] on button "Exit Demo" at bounding box center [386, 8] width 30 height 10
